Goal: Information Seeking & Learning: Learn about a topic

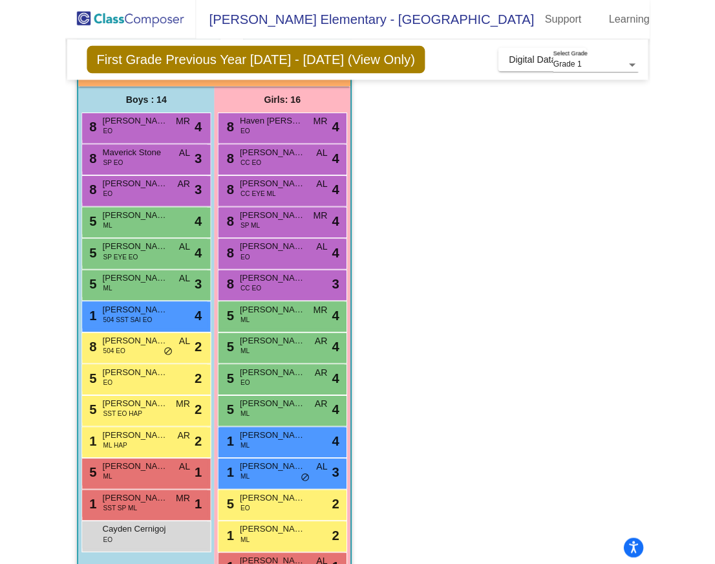
scroll to position [68, 0]
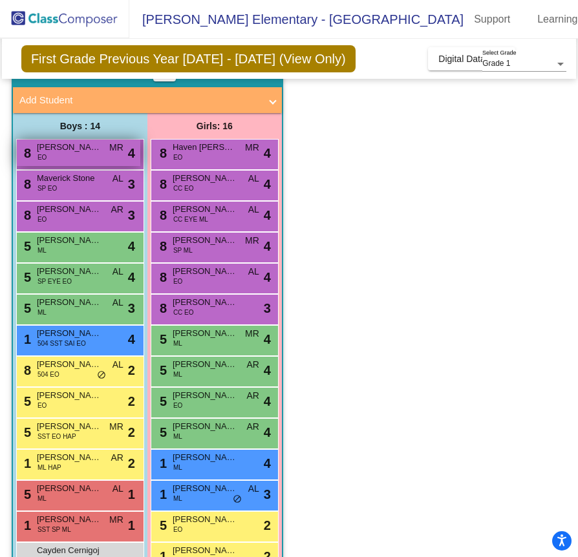
click at [89, 153] on span "[PERSON_NAME]" at bounding box center [69, 147] width 65 height 13
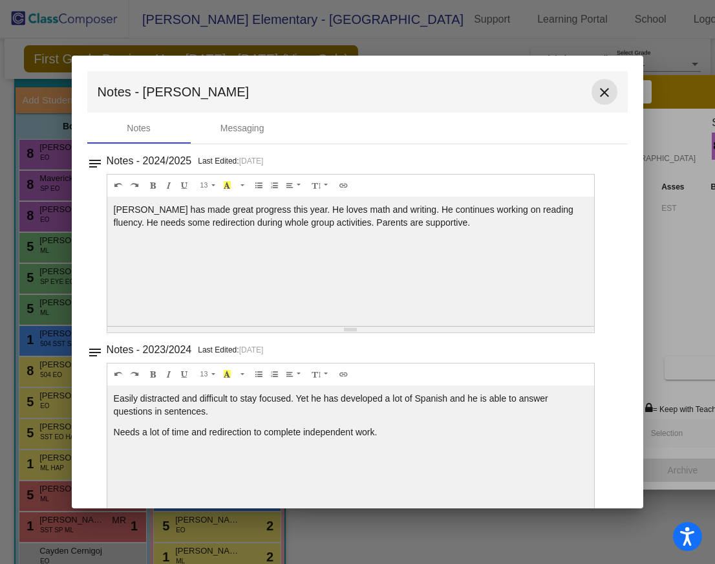
click at [598, 100] on mat-icon "close" at bounding box center [605, 93] width 16 height 16
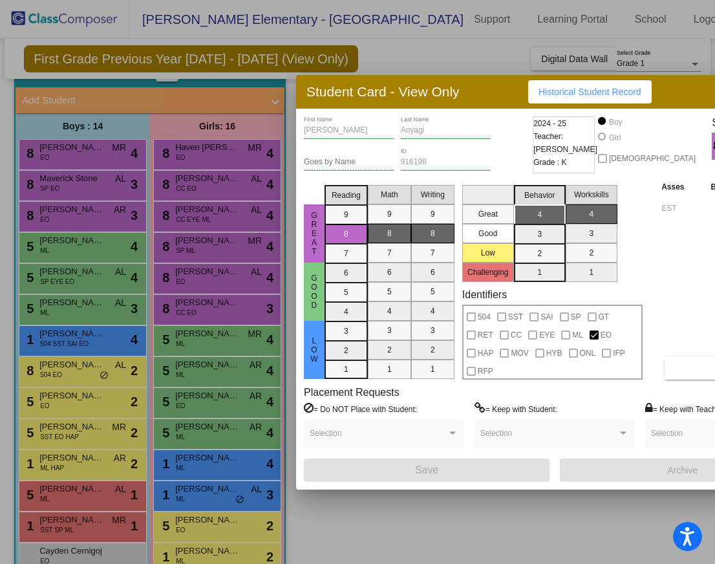
click at [107, 186] on div at bounding box center [357, 282] width 715 height 564
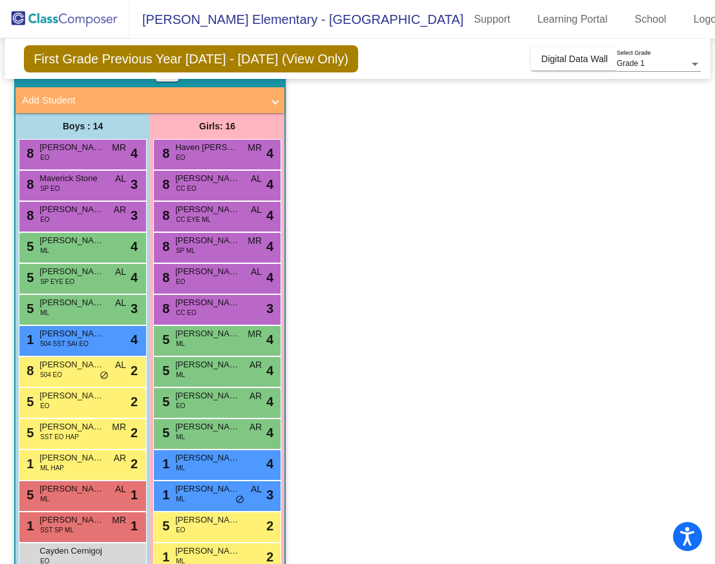
click at [107, 186] on div "8 Maverick Stone SP EO AL lock do_not_disturb_alt 3" at bounding box center [80, 184] width 123 height 27
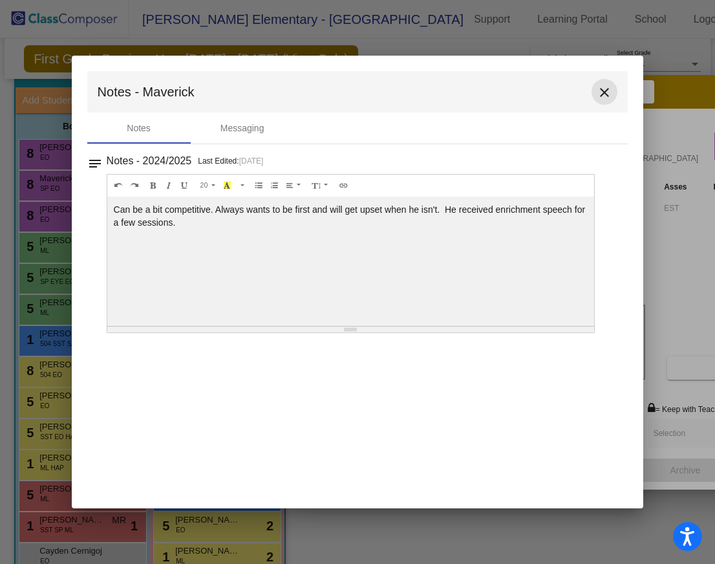
click at [606, 92] on mat-icon "close" at bounding box center [605, 93] width 16 height 16
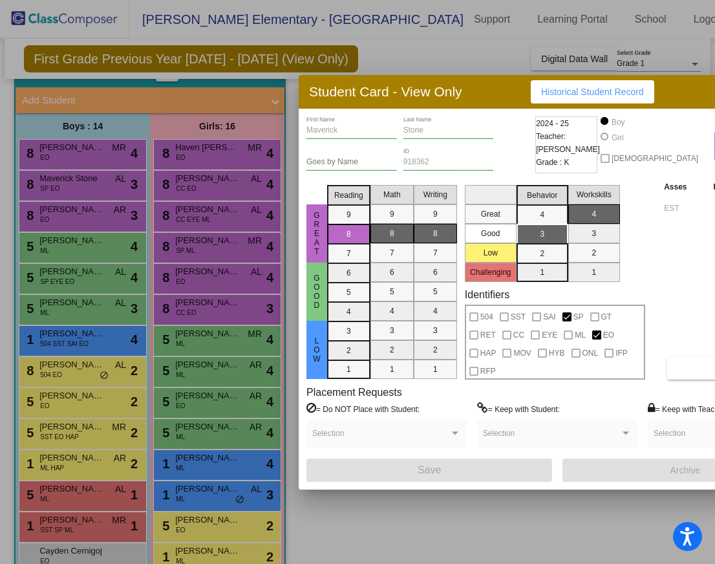
click at [118, 219] on div at bounding box center [357, 282] width 715 height 564
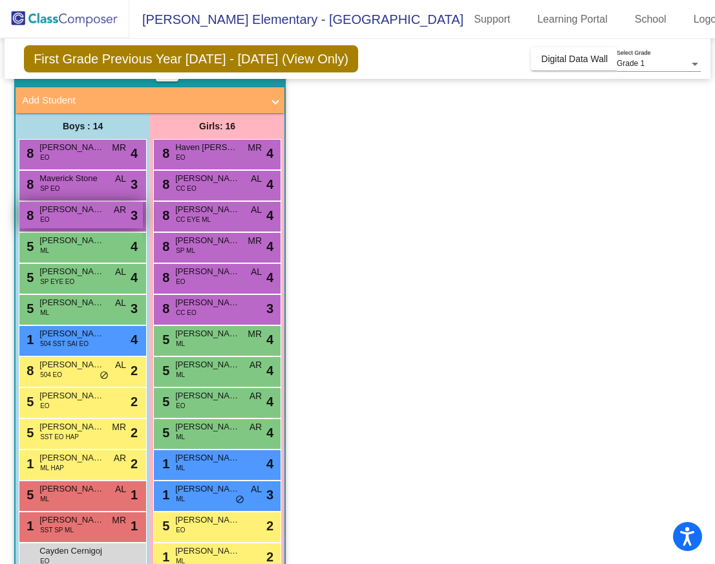
click at [113, 219] on div "8 [PERSON_NAME] EO AR lock do_not_disturb_alt 3" at bounding box center [80, 215] width 123 height 27
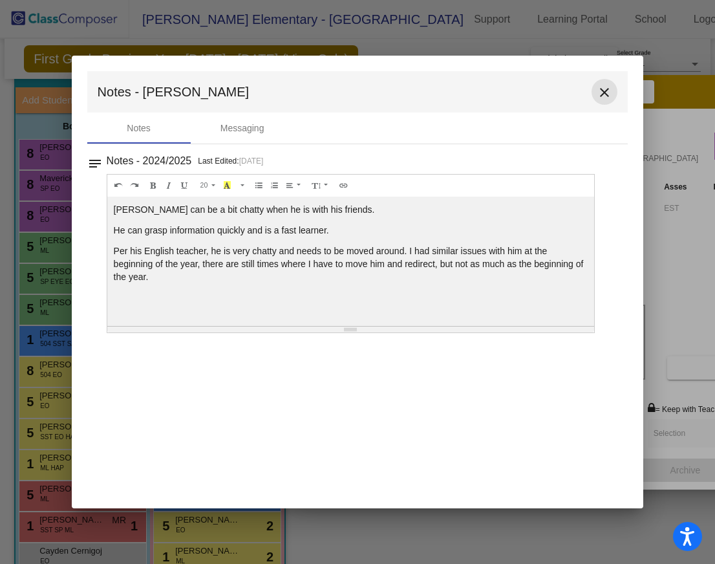
click at [606, 91] on mat-icon "close" at bounding box center [605, 93] width 16 height 16
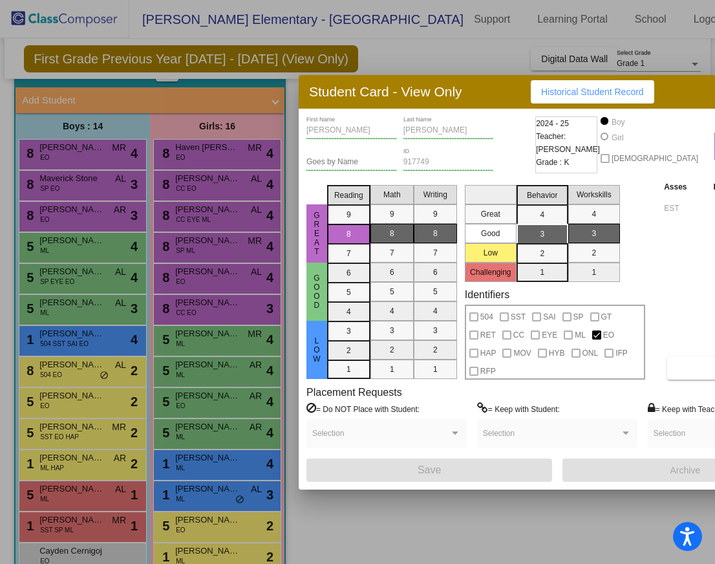
click at [138, 241] on div at bounding box center [357, 282] width 715 height 564
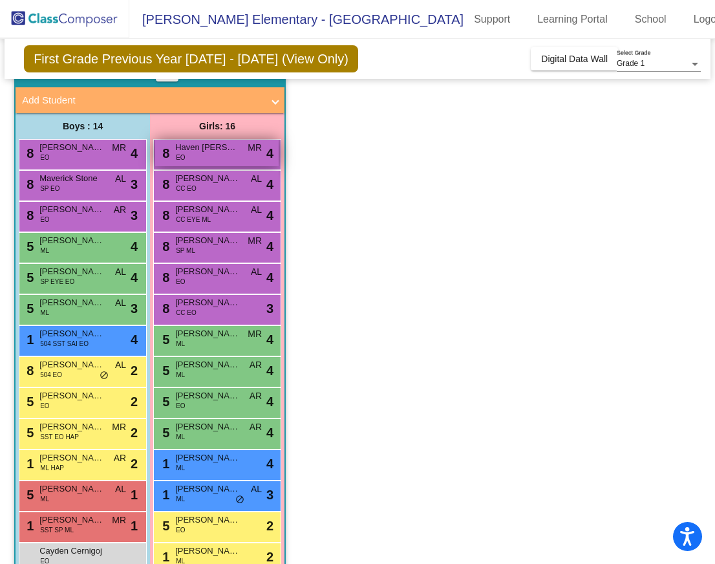
click at [197, 154] on div "8 Haven [PERSON_NAME] MR lock do_not_disturb_alt 4" at bounding box center [216, 153] width 123 height 27
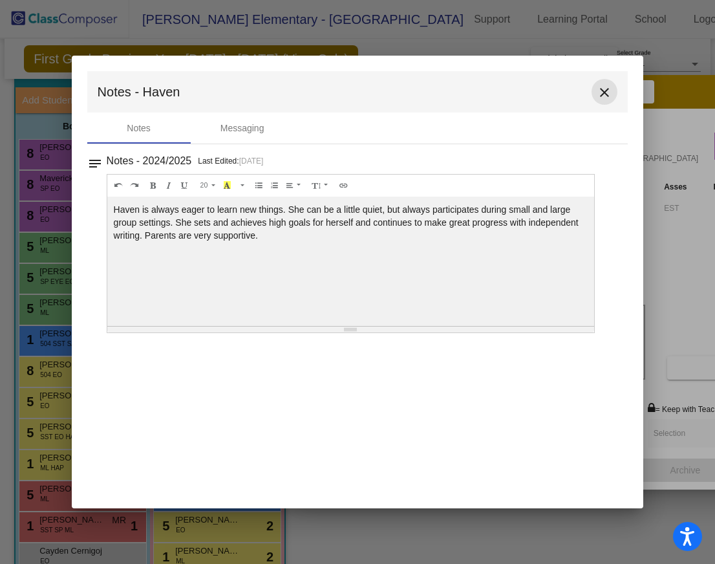
click at [605, 92] on mat-icon "close" at bounding box center [605, 93] width 16 height 16
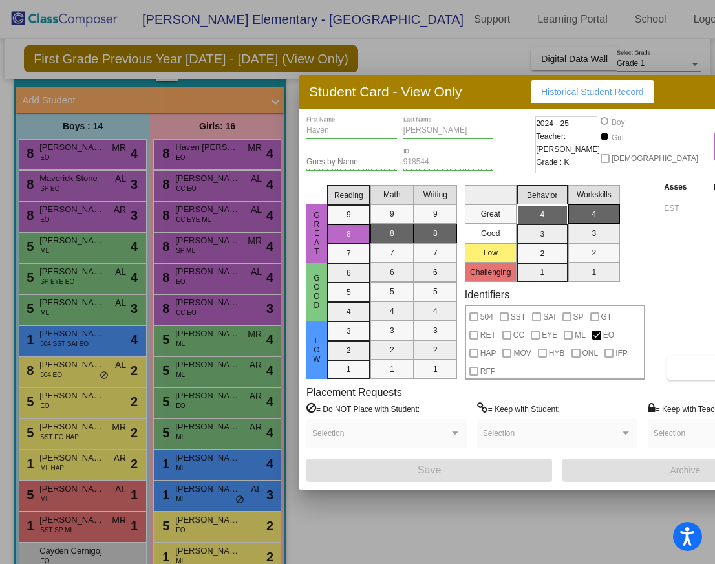
click at [213, 184] on div at bounding box center [357, 282] width 715 height 564
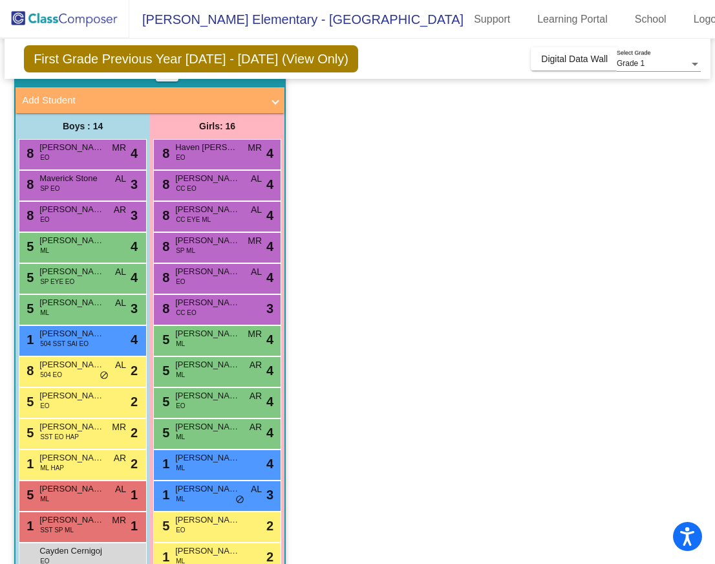
click at [213, 184] on span "[PERSON_NAME]" at bounding box center [207, 178] width 65 height 13
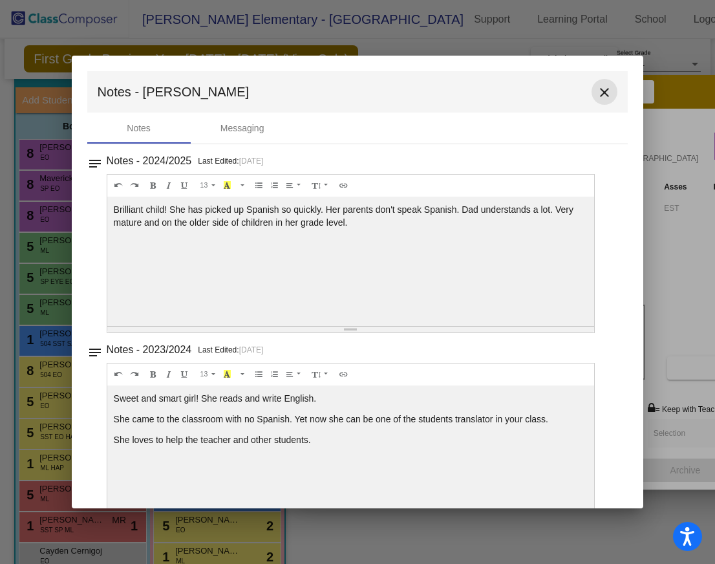
click at [598, 91] on mat-icon "close" at bounding box center [605, 93] width 16 height 16
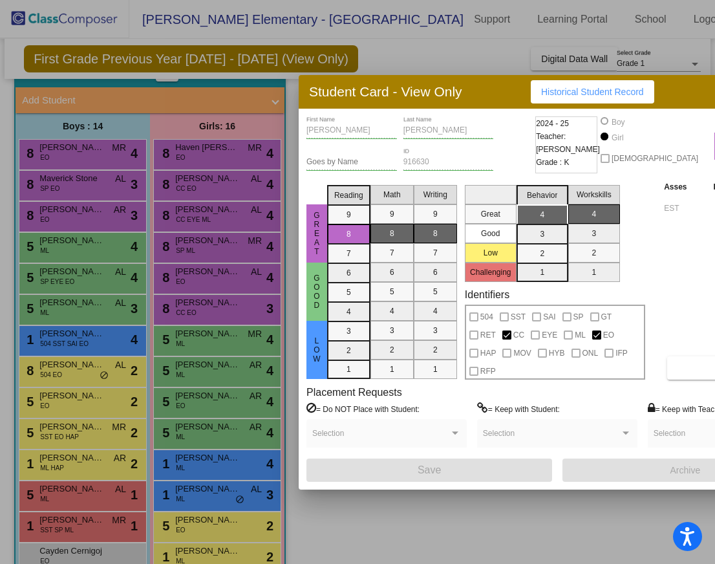
click at [89, 308] on div at bounding box center [357, 282] width 715 height 564
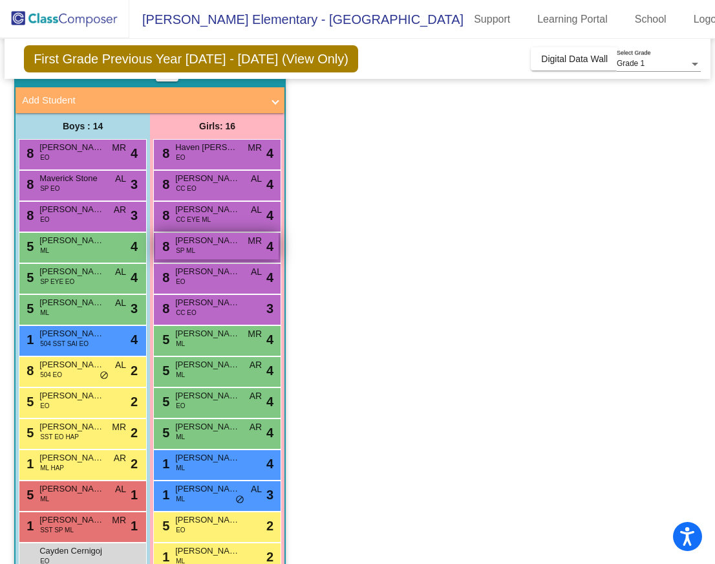
click at [224, 242] on span "[PERSON_NAME]" at bounding box center [207, 240] width 65 height 13
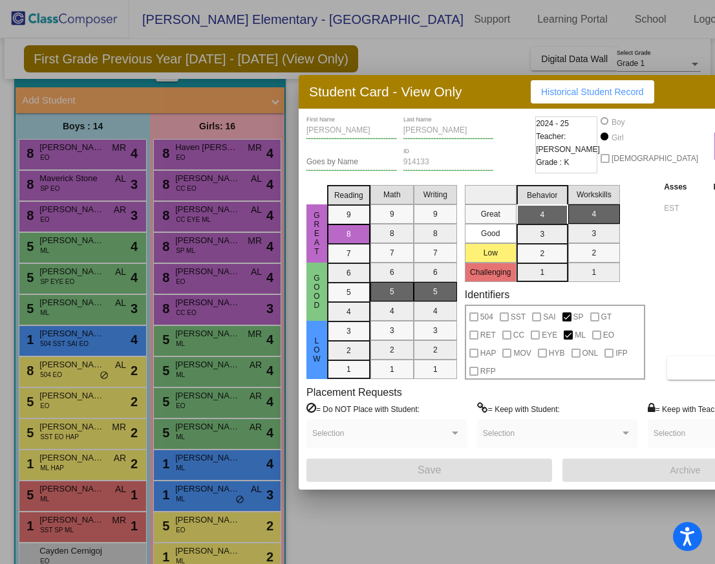
click at [219, 213] on div at bounding box center [357, 282] width 715 height 564
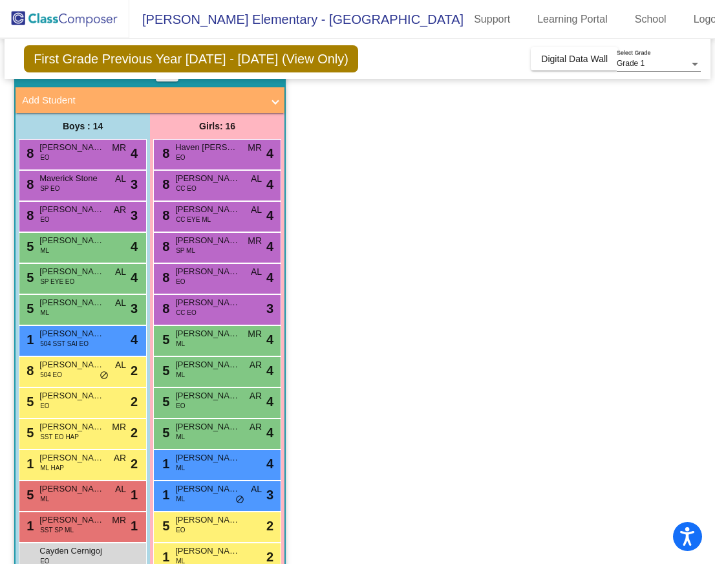
click at [219, 213] on span "[PERSON_NAME] Iribarne" at bounding box center [207, 209] width 65 height 13
